Goal: Task Accomplishment & Management: Manage account settings

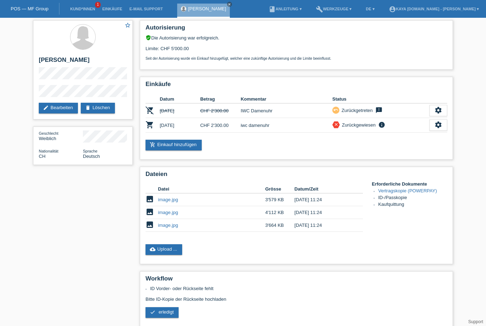
scroll to position [1, 0]
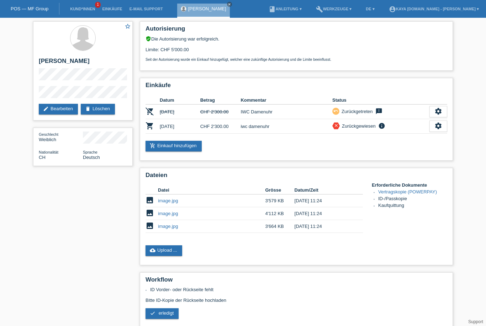
scroll to position [75, 0]
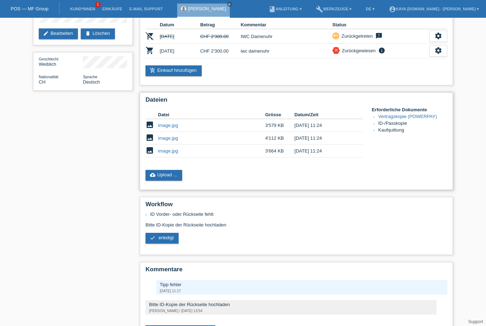
click at [430, 120] on div "Erforderliche Dokumente Vertragskopie (POWERPAY) ID-/Passkopie Kaufquittung" at bounding box center [409, 120] width 75 height 27
click at [421, 119] on link "Vertragskopie (POWERPAY)" at bounding box center [407, 116] width 59 height 5
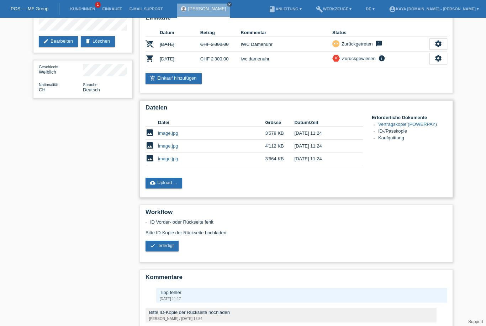
scroll to position [99, 0]
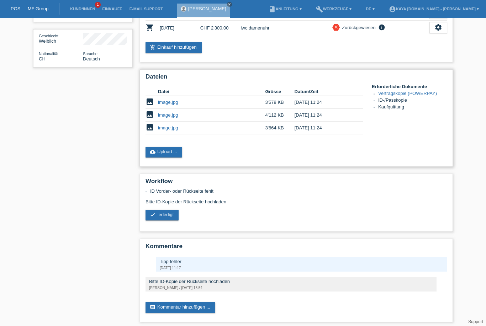
click at [402, 96] on link "Vertragskopie (POWERPAY)" at bounding box center [407, 93] width 59 height 5
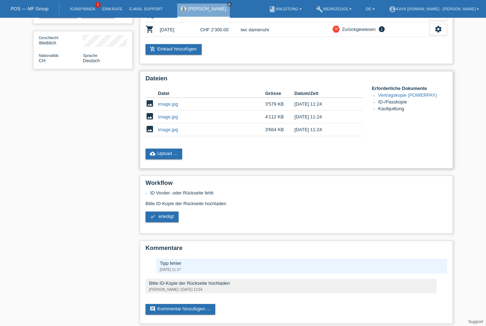
scroll to position [101, 0]
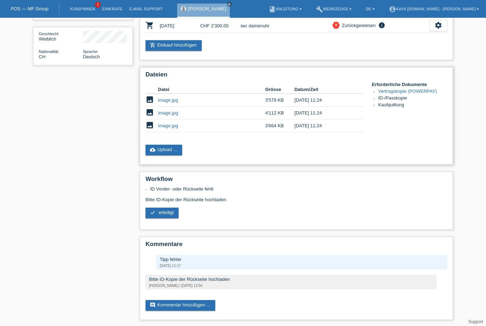
click at [175, 155] on link "cloud_upload Upload ..." at bounding box center [163, 150] width 37 height 11
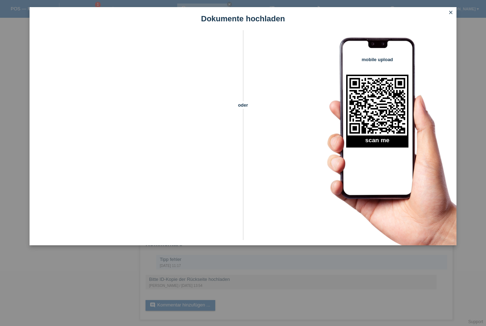
click at [450, 12] on icon "close" at bounding box center [451, 13] width 6 height 6
click at [451, 13] on icon "close" at bounding box center [451, 13] width 6 height 6
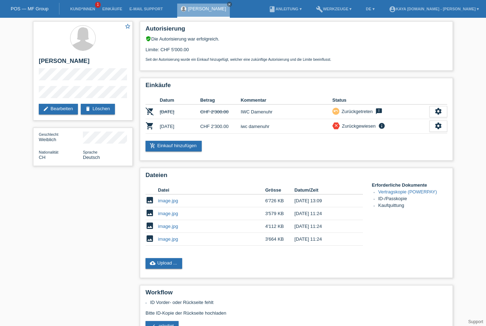
scroll to position [101, 0]
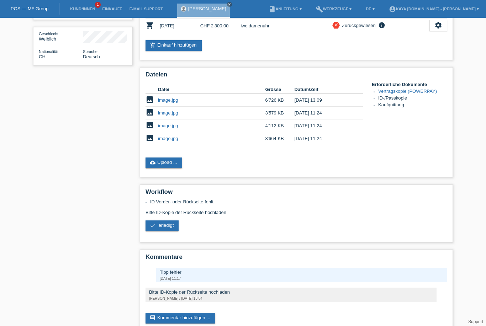
click at [166, 231] on link "check erledigt" at bounding box center [161, 226] width 33 height 11
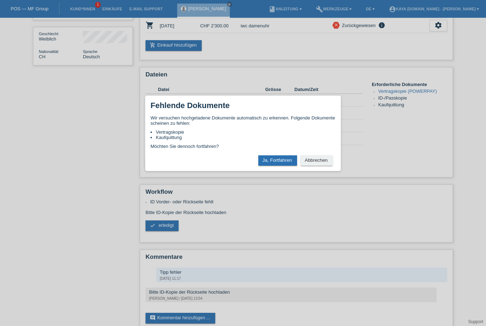
click at [282, 166] on button "Ja, Fortfahren" at bounding box center [277, 160] width 39 height 10
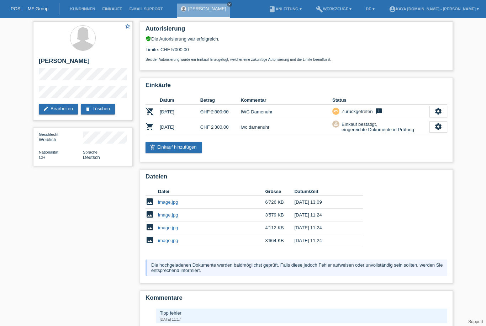
scroll to position [72, 0]
